Goal: Task Accomplishment & Management: Use online tool/utility

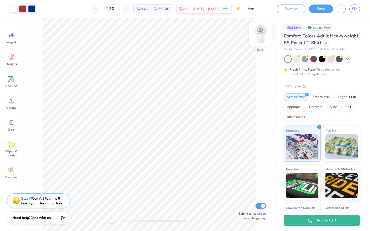
click at [262, 36] on img at bounding box center [260, 34] width 20 height 20
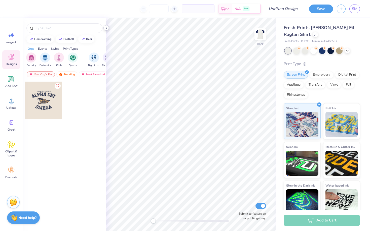
click at [106, 28] on polyline at bounding box center [106, 28] width 1 height 2
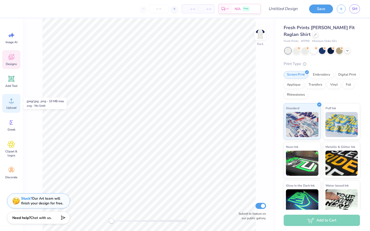
click at [8, 101] on icon at bounding box center [12, 101] width 8 height 8
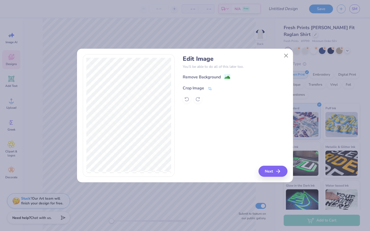
click at [209, 87] on icon at bounding box center [209, 88] width 5 height 5
click at [216, 88] on button at bounding box center [217, 87] width 5 height 5
click at [227, 77] on image at bounding box center [227, 78] width 6 height 6
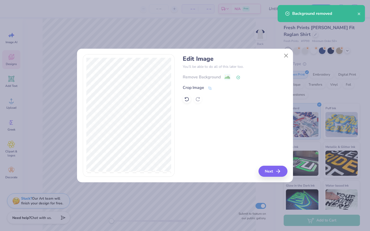
click at [272, 165] on div "Edit Image You’ll be able to do all of this later too. Remove Background Crop I…" at bounding box center [235, 115] width 104 height 123
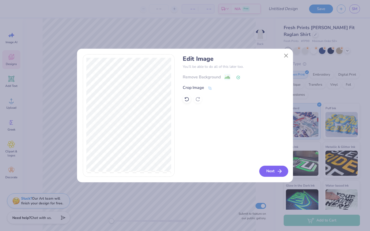
click at [273, 170] on button "Next" at bounding box center [273, 171] width 29 height 11
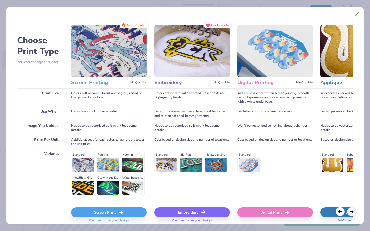
click at [114, 215] on div "Screen Print" at bounding box center [108, 213] width 75 height 10
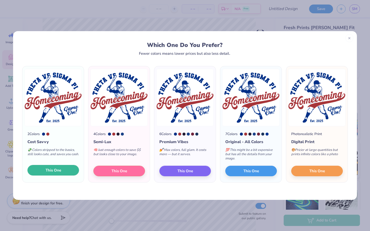
click at [53, 168] on span "This One" at bounding box center [54, 171] width 16 height 6
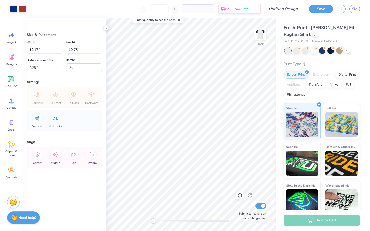
type input "5.42"
type input "4.79"
type input "10.71"
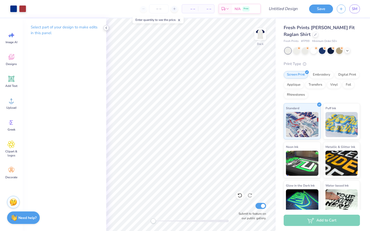
click at [107, 28] on icon at bounding box center [106, 28] width 4 height 4
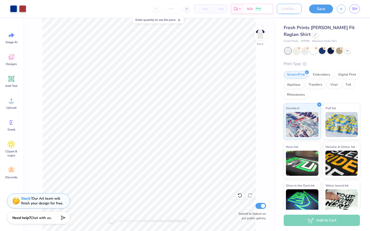
click at [291, 11] on input "Design Title" at bounding box center [289, 9] width 25 height 10
type input "[PERSON_NAME]"
click at [324, 8] on button "Save" at bounding box center [321, 8] width 24 height 9
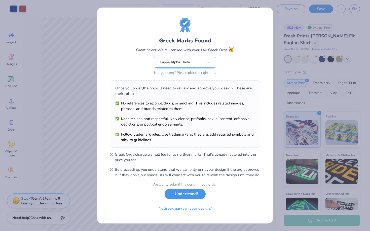
click at [188, 199] on button "I Understand!" at bounding box center [184, 194] width 41 height 10
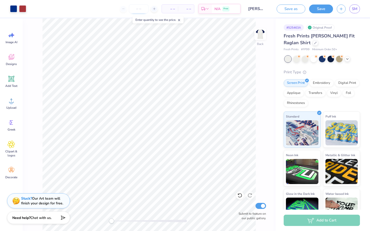
click at [140, 9] on input "number" at bounding box center [139, 8] width 20 height 9
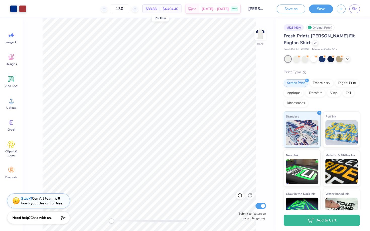
type input "130"
click at [323, 7] on button "Save" at bounding box center [321, 8] width 24 height 9
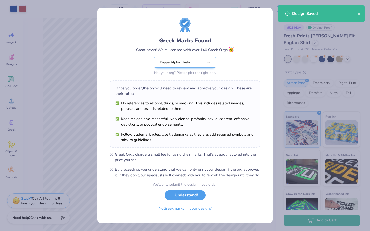
click at [359, 14] on div "Design Saved" at bounding box center [320, 15] width 89 height 23
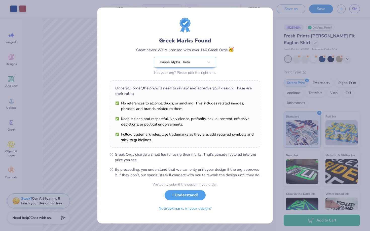
click at [337, 27] on div "Greek Marks Found Great news! We're licensed with over 140 Greek Orgs. 🥳 Kappa …" at bounding box center [185, 115] width 370 height 231
click at [186, 199] on button "I Understand!" at bounding box center [184, 194] width 41 height 10
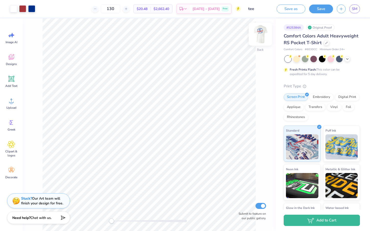
click at [261, 36] on img at bounding box center [260, 34] width 20 height 20
click at [120, 7] on input "130" at bounding box center [111, 8] width 20 height 9
type input "1"
click at [121, 9] on input "30" at bounding box center [113, 8] width 20 height 9
type input "130"
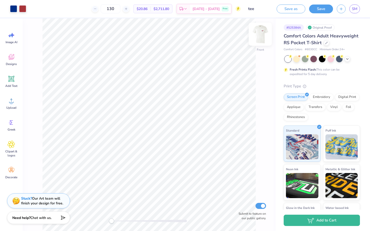
click at [261, 34] on img at bounding box center [260, 34] width 20 height 20
click at [321, 10] on button "Save" at bounding box center [321, 8] width 24 height 9
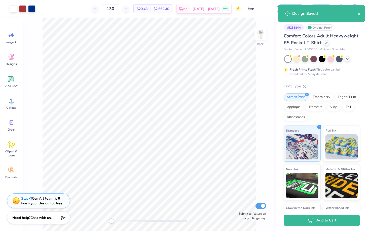
click at [361, 15] on div "Design Saved" at bounding box center [320, 13] width 87 height 17
